Goal: Information Seeking & Learning: Learn about a topic

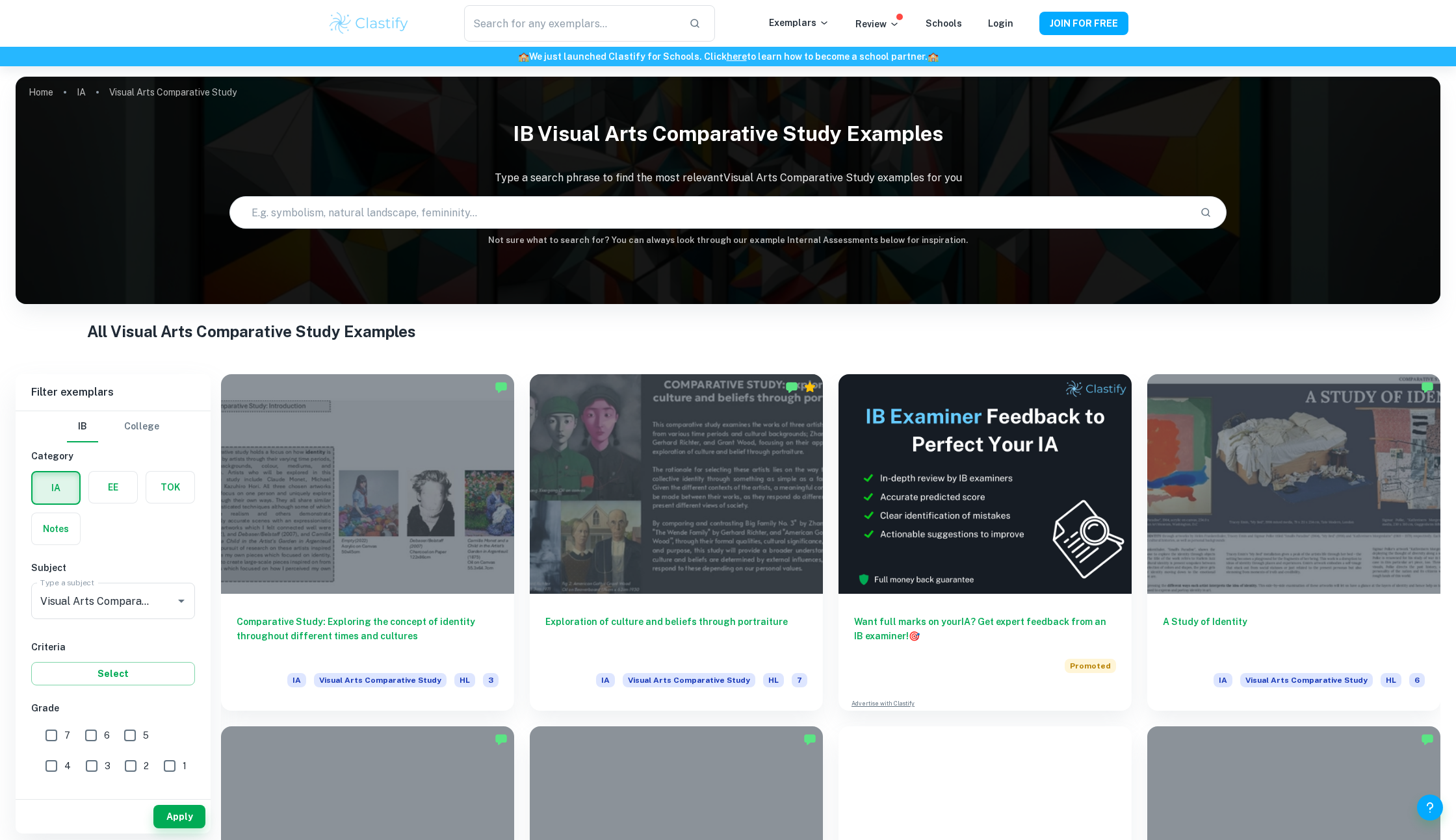
checkbox input "true"
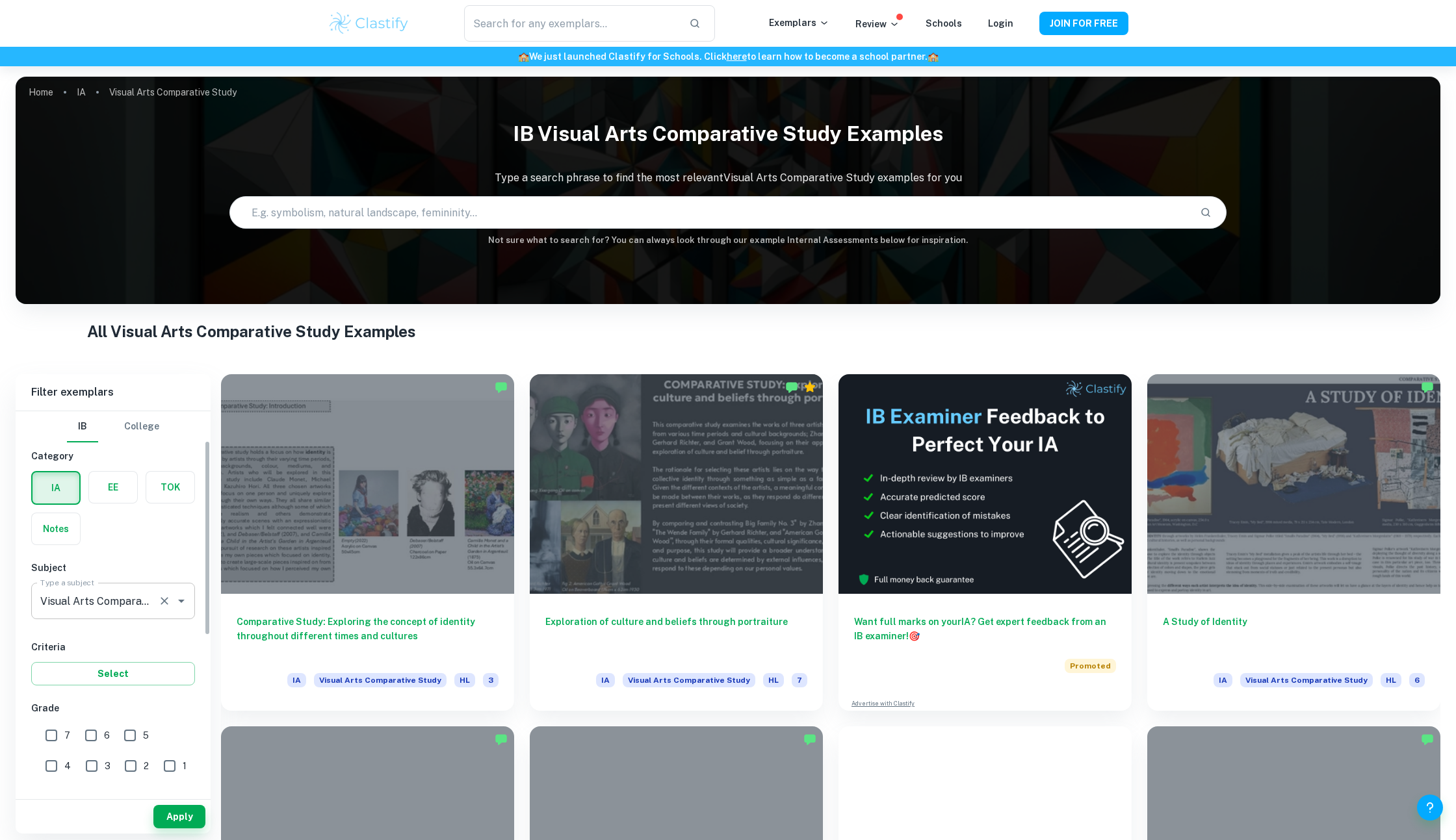
scroll to position [75, 0]
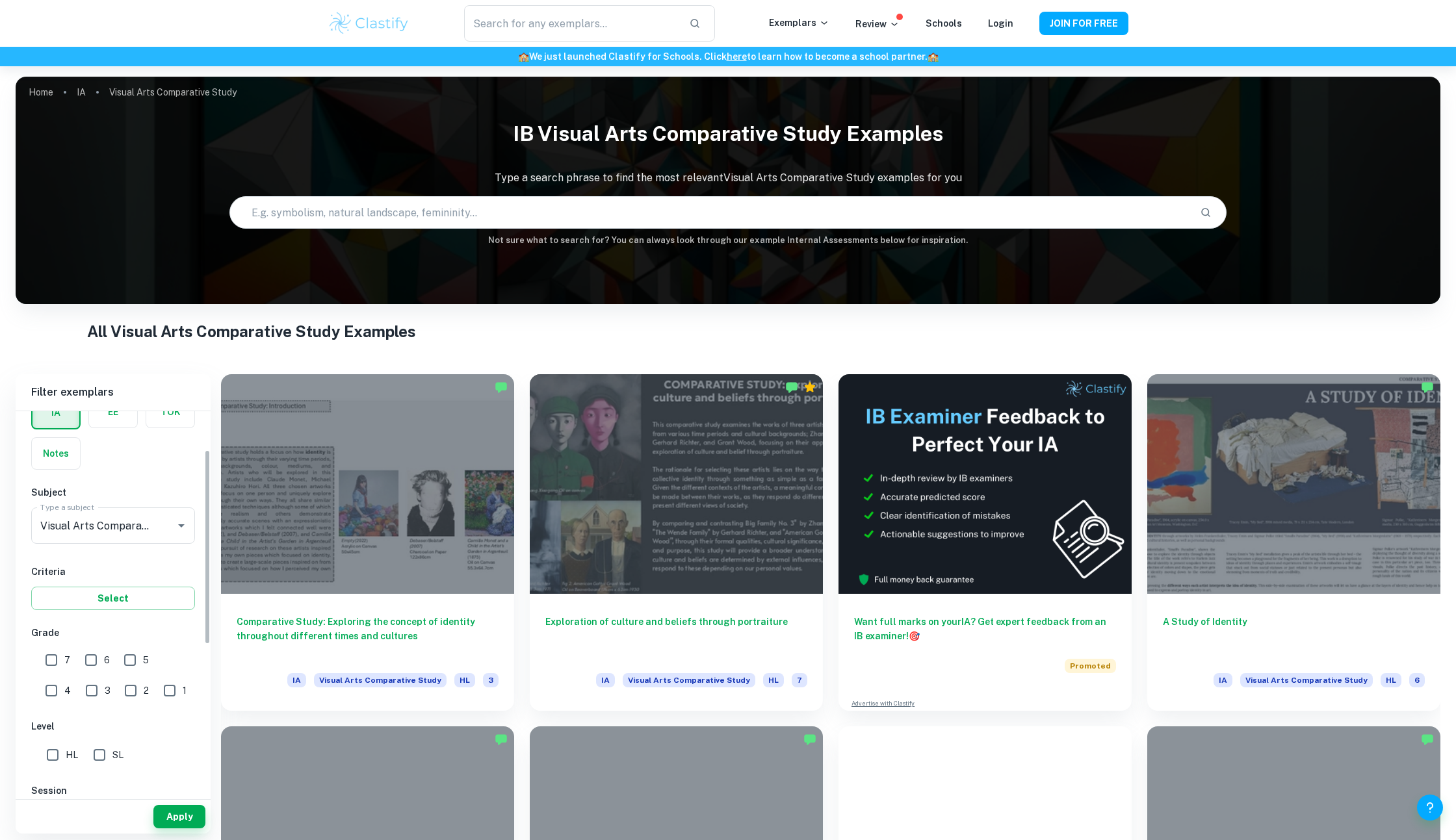
click at [53, 661] on input "7" at bounding box center [51, 660] width 26 height 26
checkbox input "true"
click at [184, 818] on button "Apply" at bounding box center [179, 816] width 52 height 23
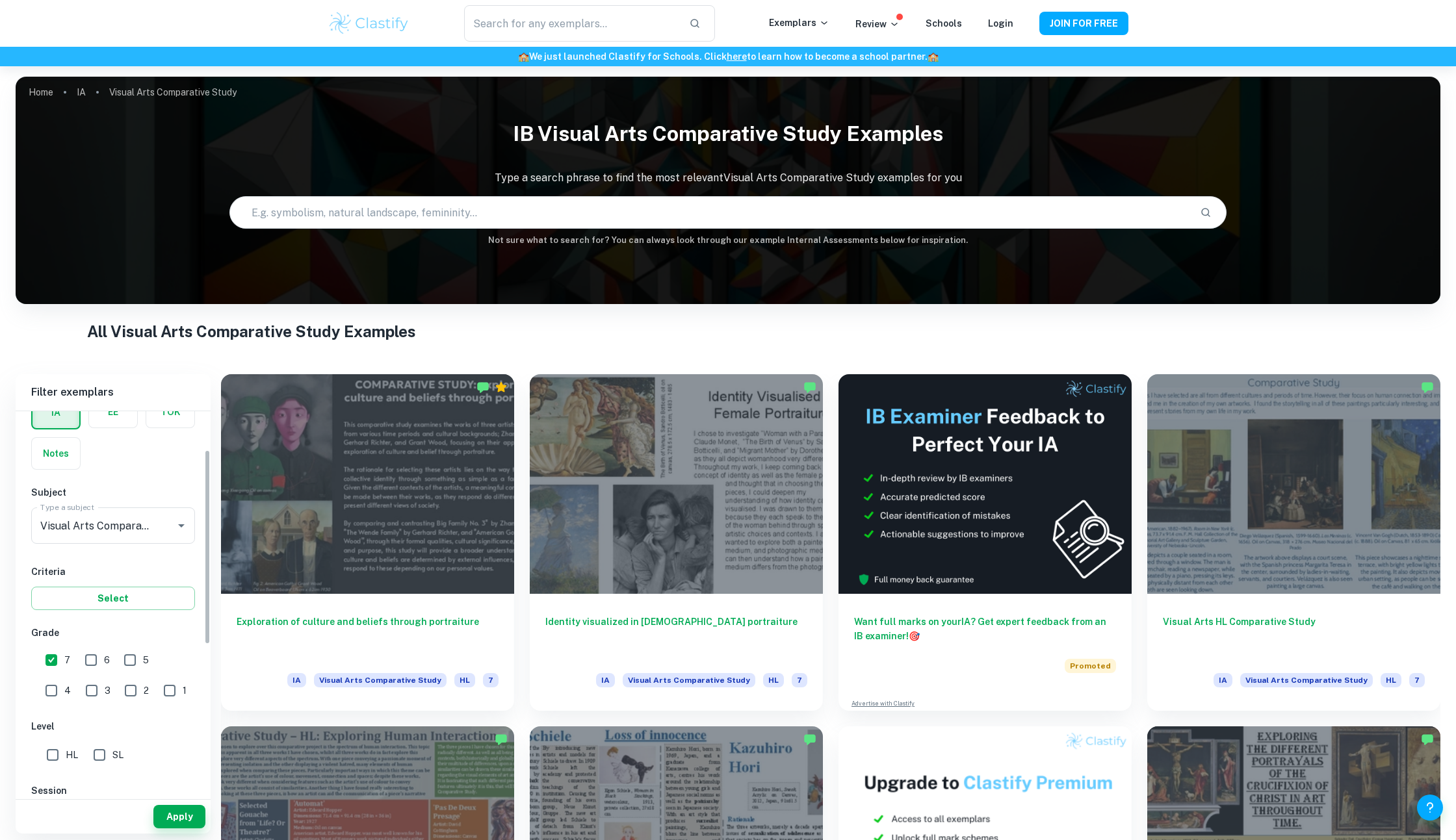
click at [50, 755] on input "HL" at bounding box center [53, 754] width 26 height 26
checkbox input "true"
click at [178, 817] on button "Apply" at bounding box center [179, 816] width 52 height 23
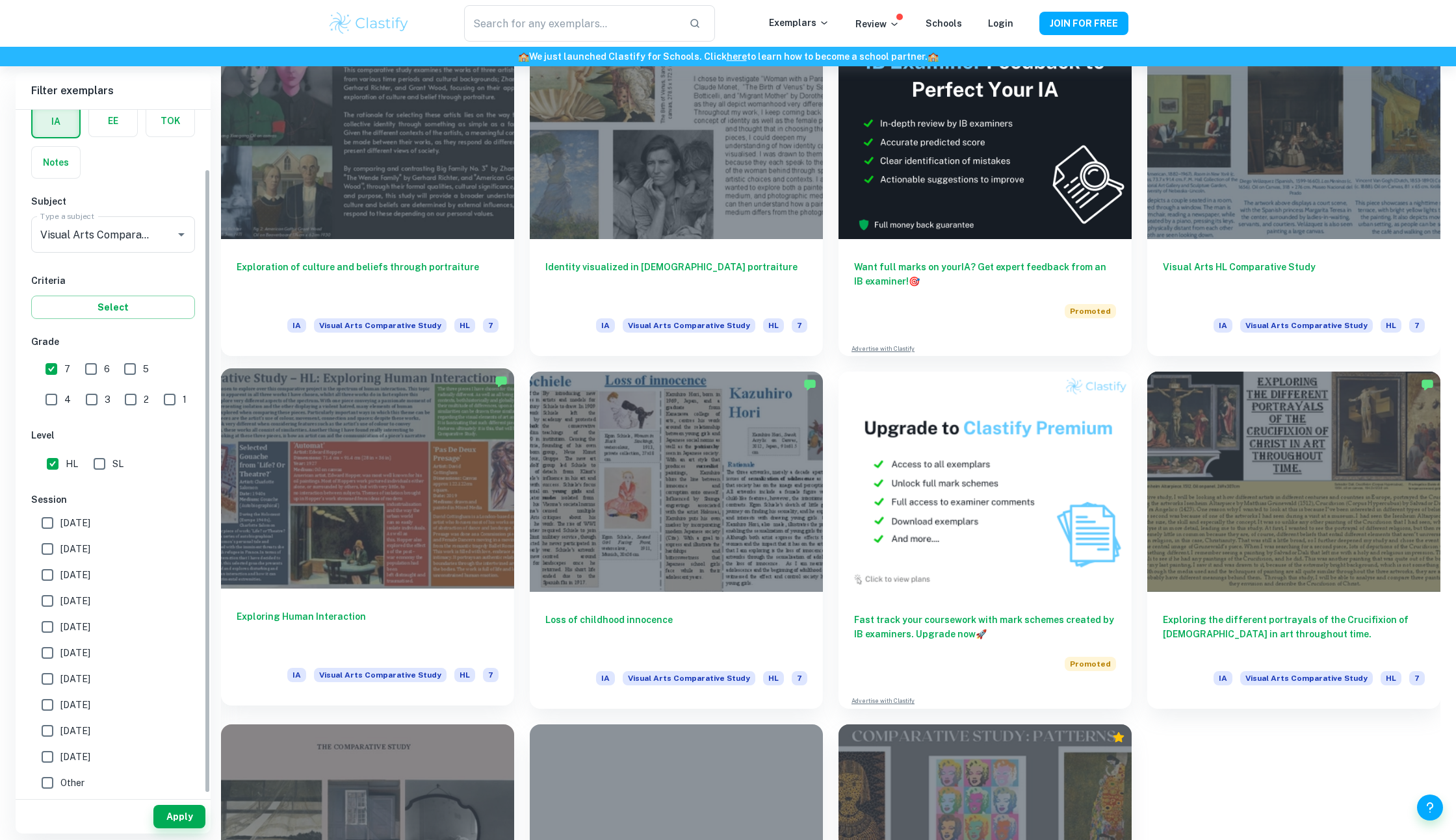
scroll to position [359, 0]
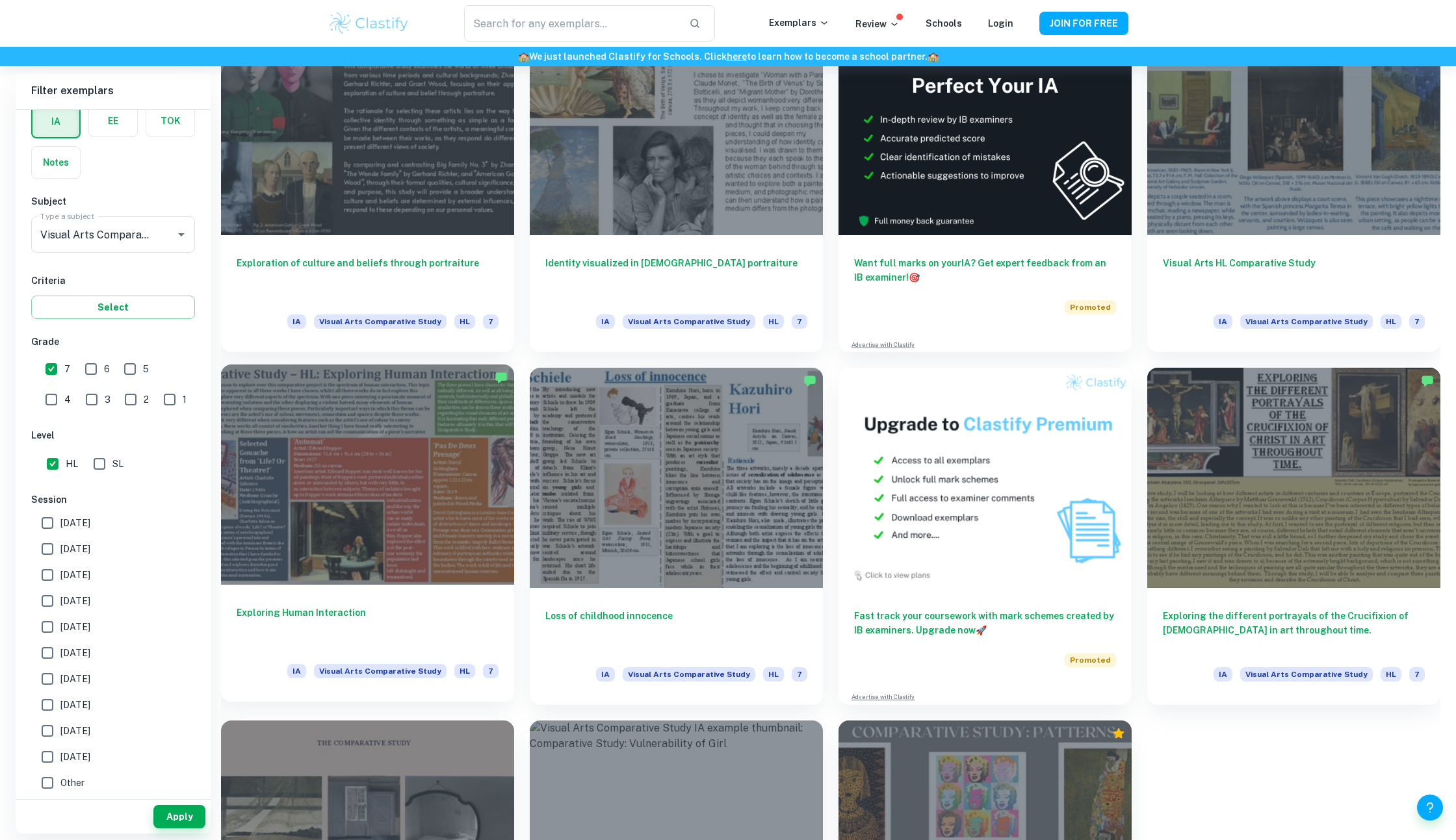
click at [401, 369] on div at bounding box center [368, 475] width 293 height 220
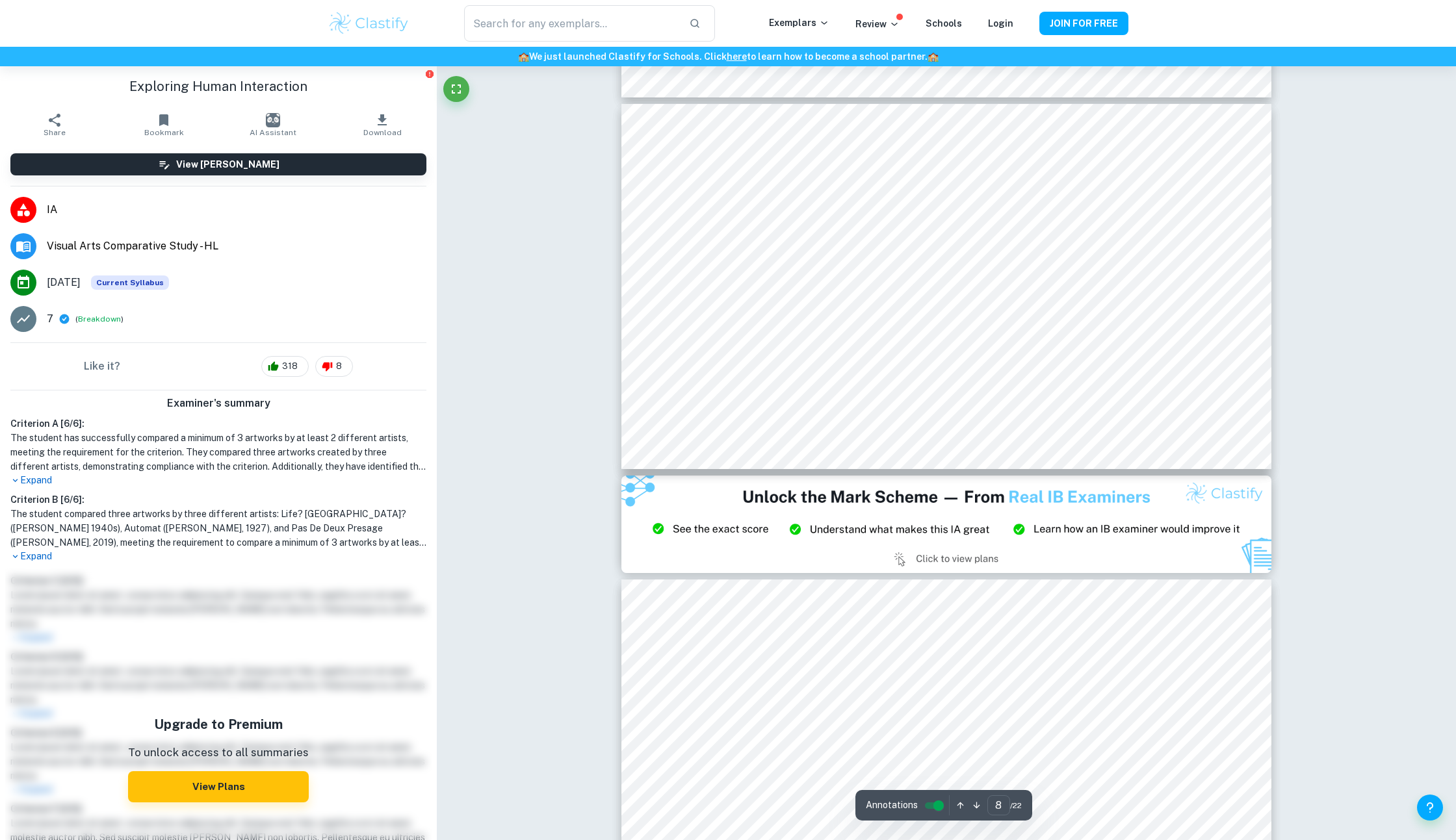
scroll to position [2784, 0]
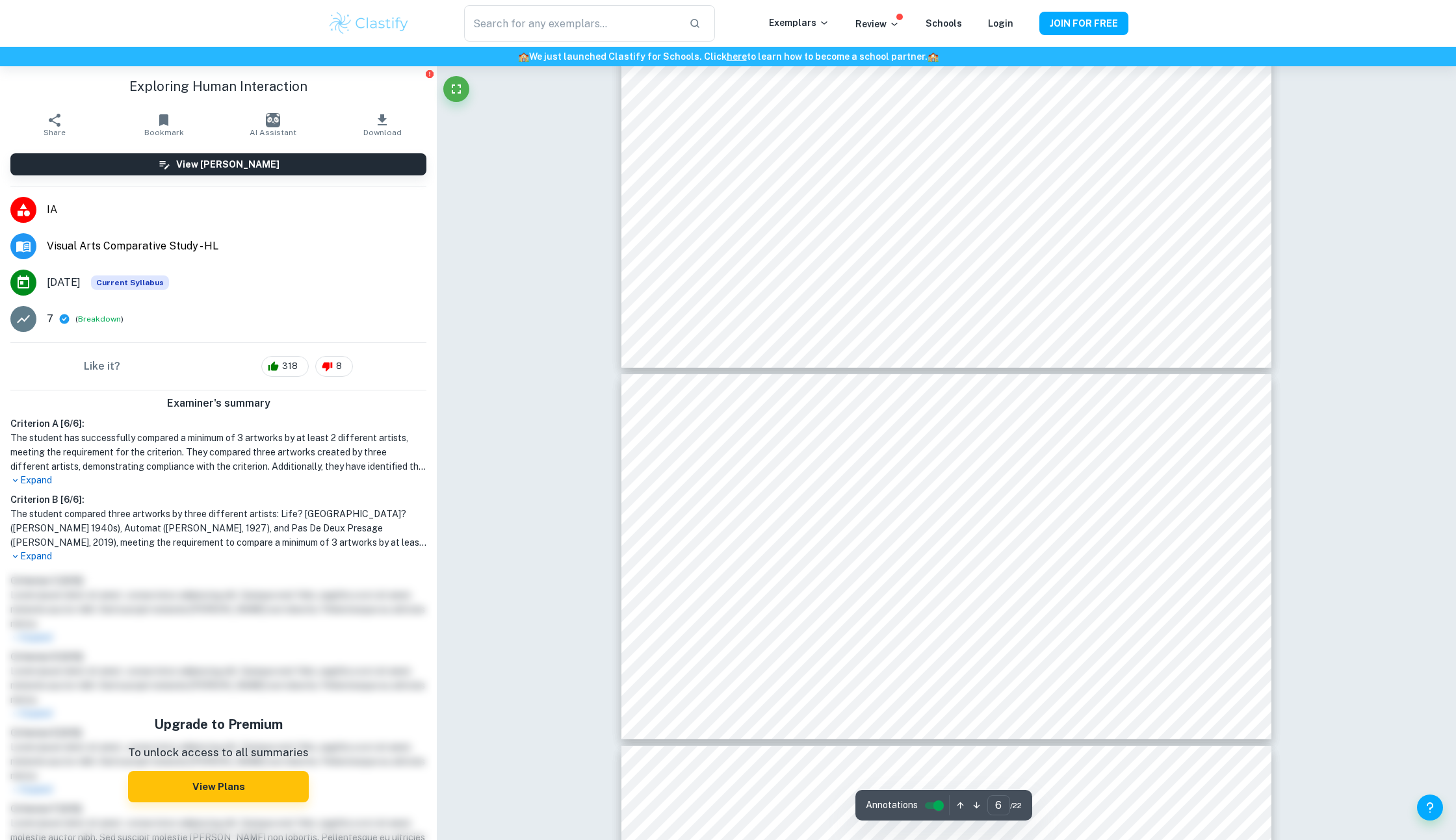
type input "5"
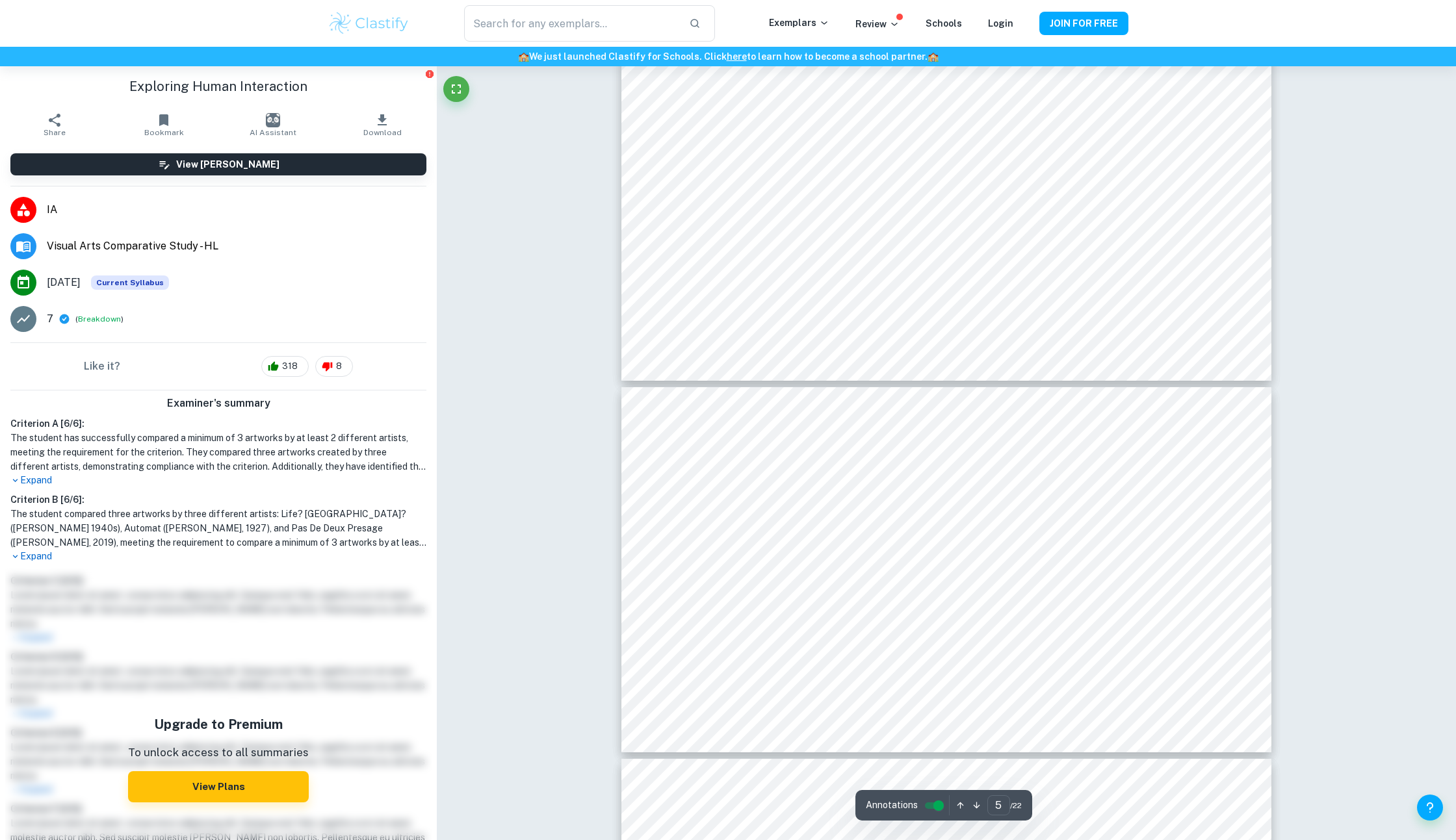
scroll to position [1757, 0]
